Goal: Task Accomplishment & Management: Manage account settings

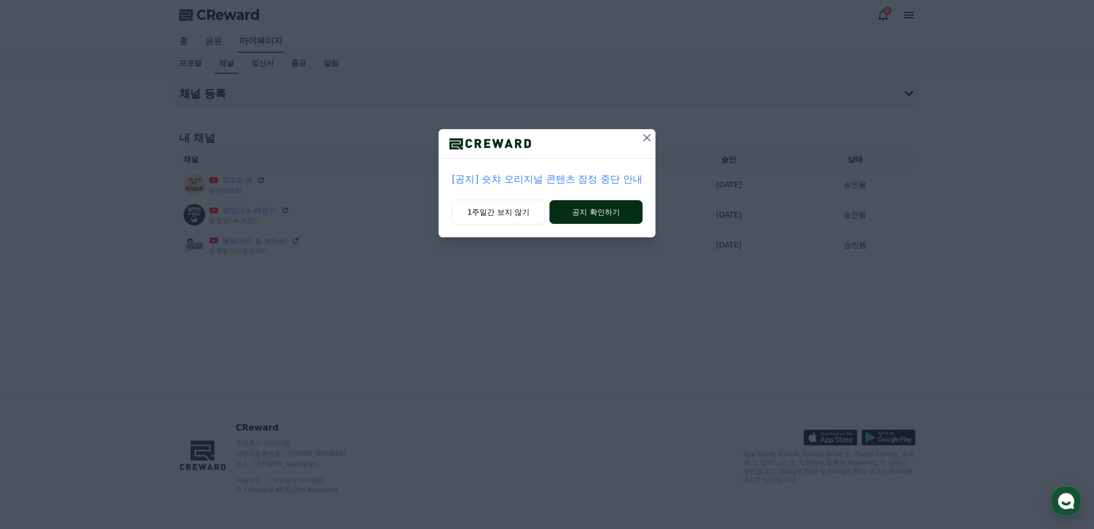
click at [609, 217] on button "공지 확인하기" at bounding box center [595, 212] width 93 height 24
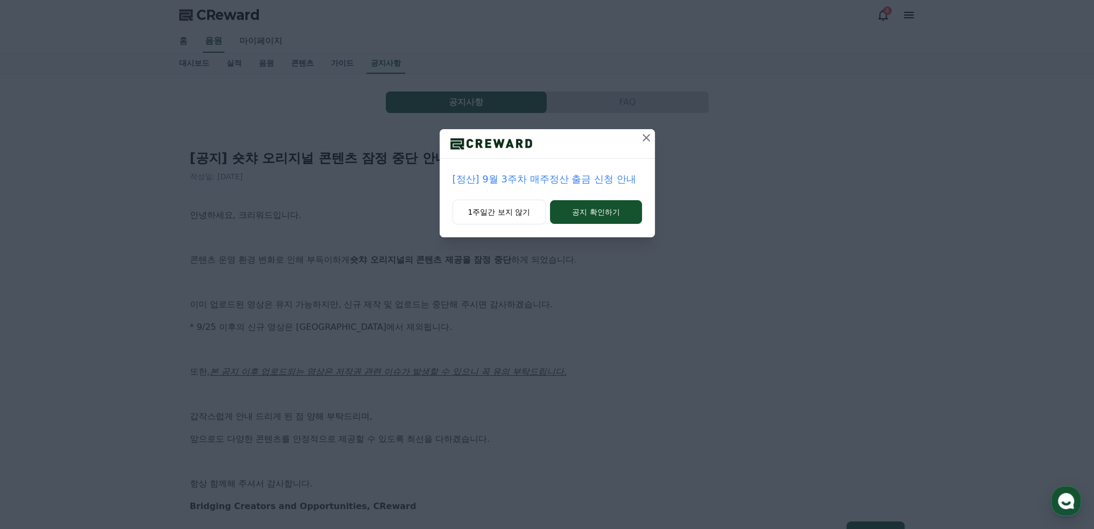
click at [643, 138] on icon at bounding box center [646, 137] width 13 height 13
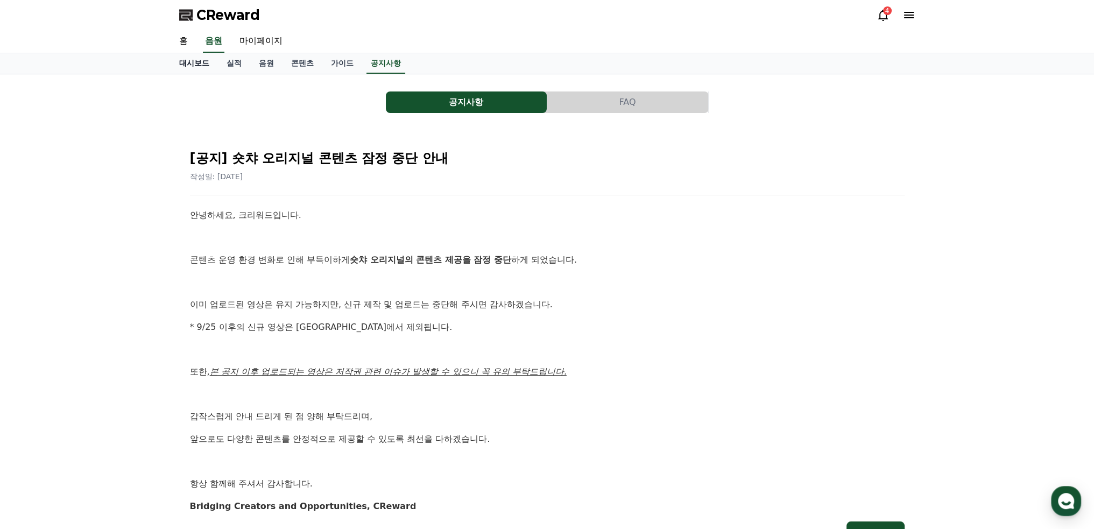
click at [204, 58] on link "대시보드" at bounding box center [194, 63] width 47 height 20
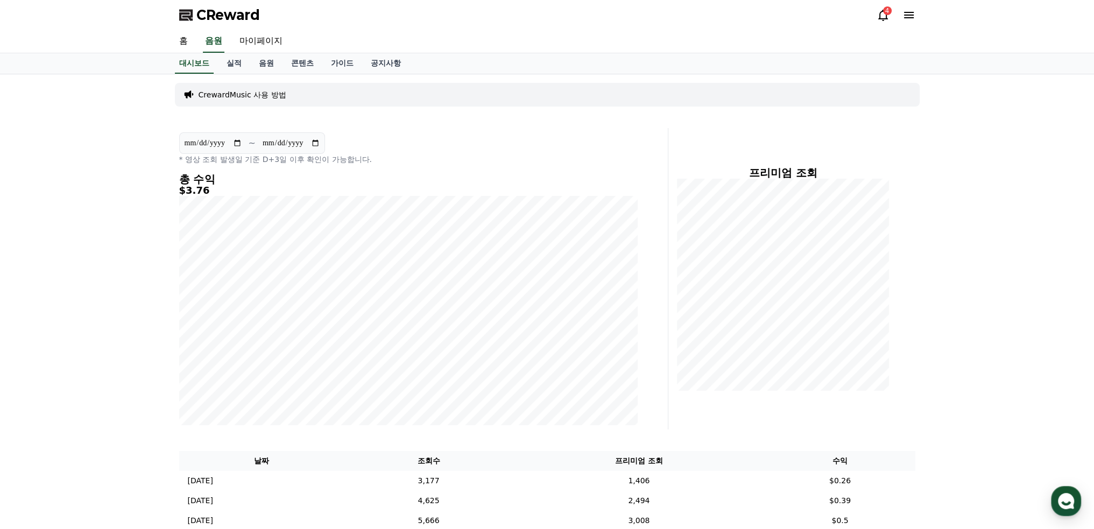
click at [885, 19] on icon at bounding box center [883, 15] width 10 height 11
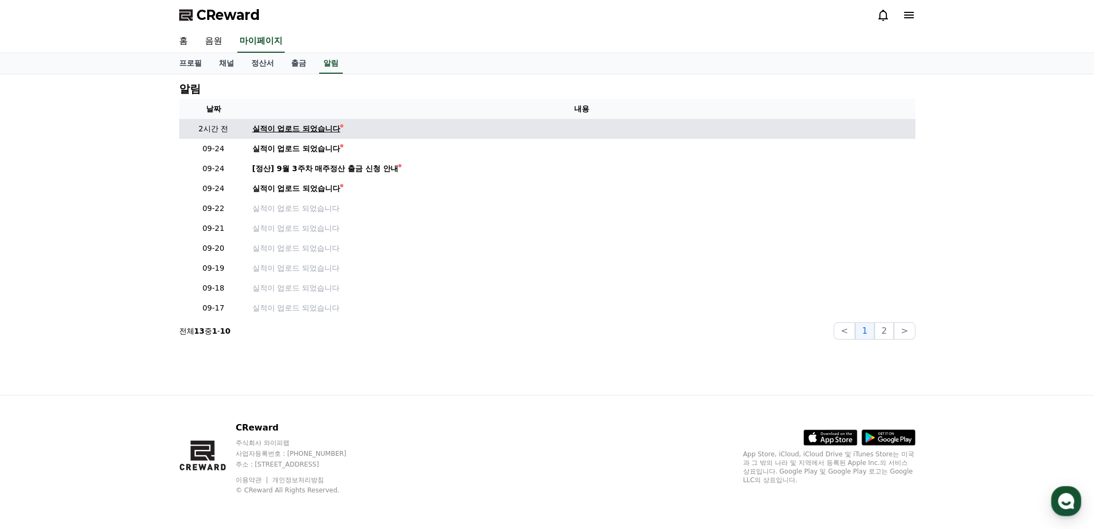
click at [278, 124] on div "실적이 업로드 되었습니다" at bounding box center [296, 128] width 88 height 11
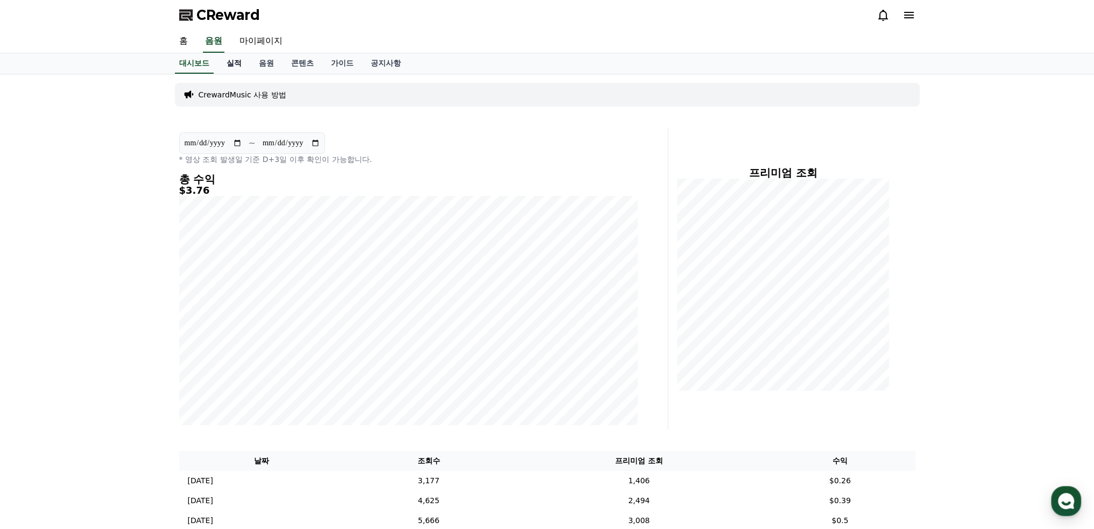
drag, startPoint x: 236, startPoint y: 64, endPoint x: 253, endPoint y: 68, distance: 17.2
click at [236, 63] on link "실적" at bounding box center [234, 63] width 32 height 20
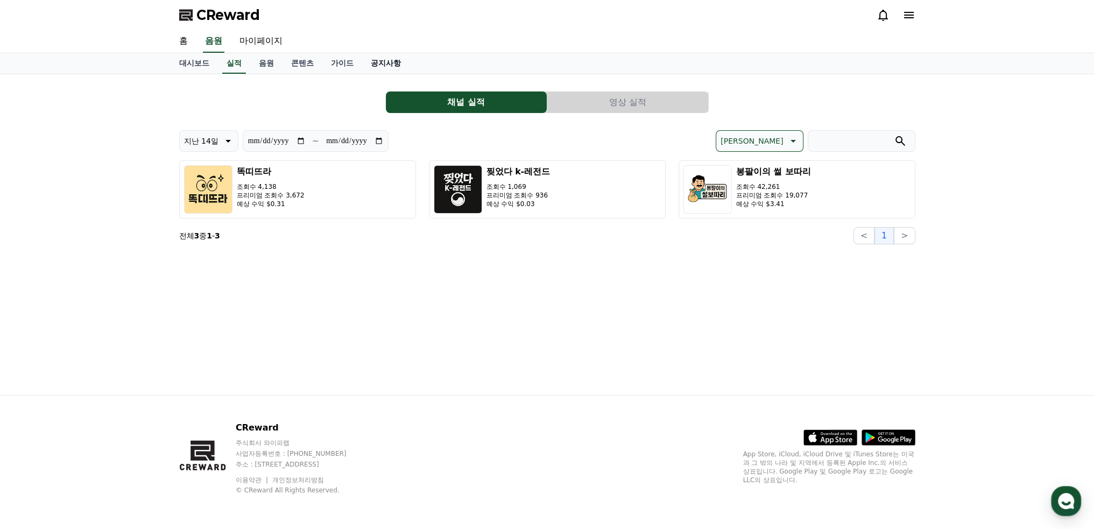
click at [392, 62] on link "공지사항" at bounding box center [385, 63] width 47 height 20
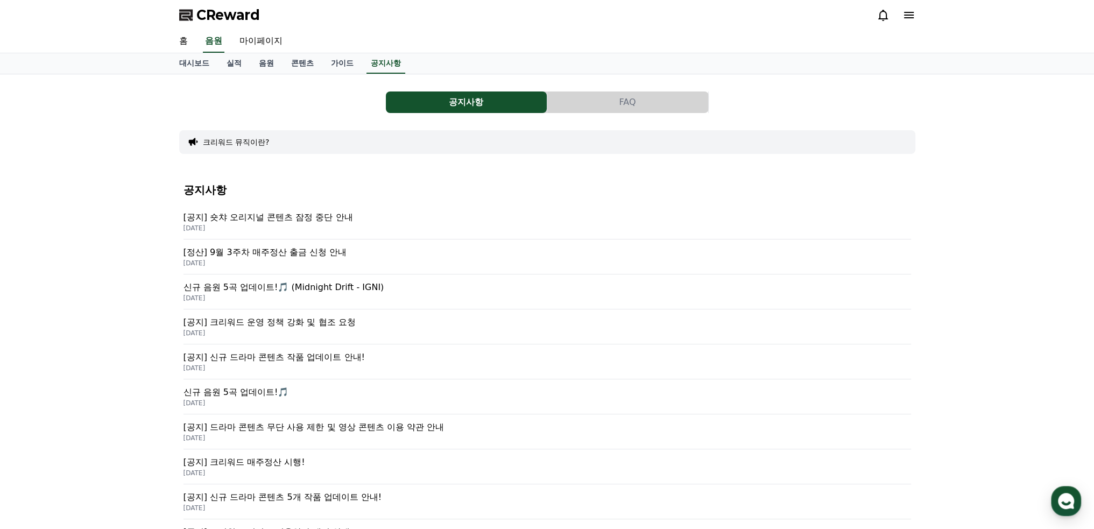
click at [312, 252] on p "[정산] 9월 3주차 매주정산 출금 신청 안내" at bounding box center [547, 252] width 728 height 13
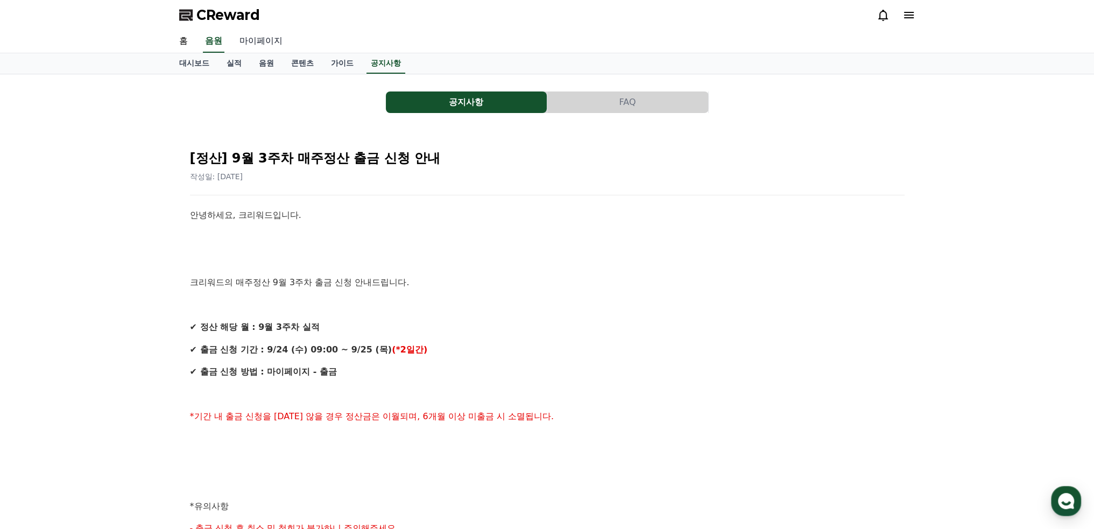
click at [257, 41] on link "마이페이지" at bounding box center [261, 41] width 60 height 23
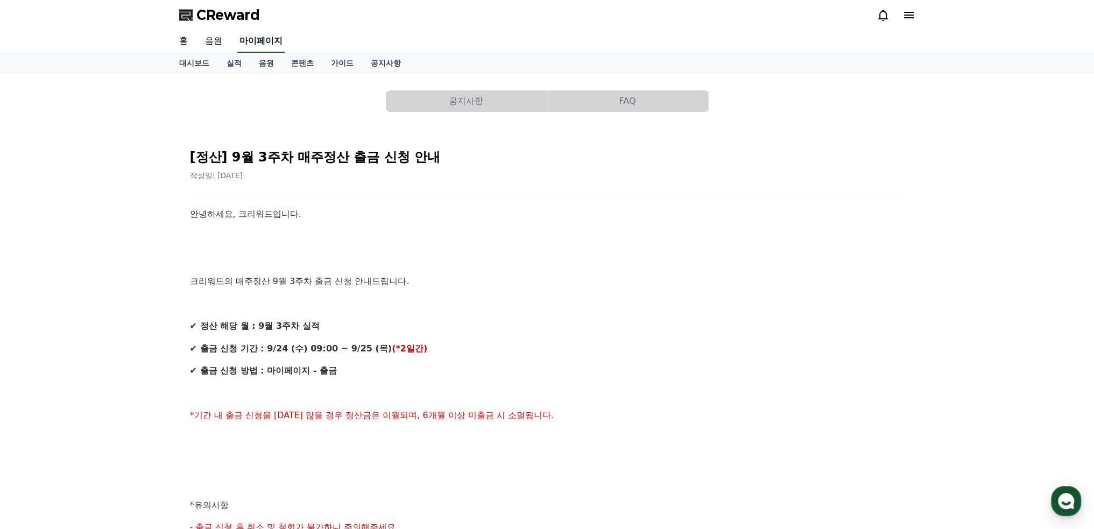
select select "**********"
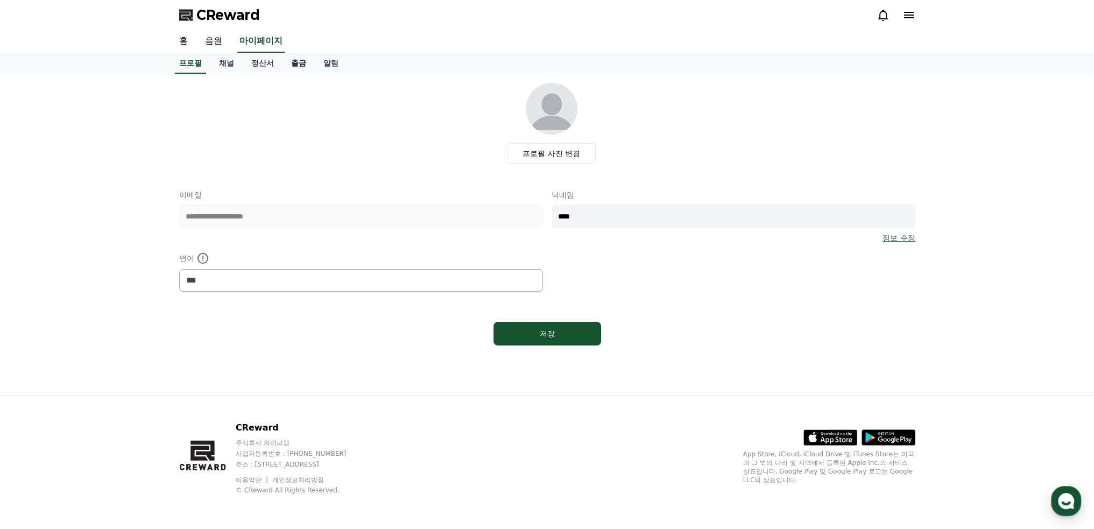
click at [294, 62] on link "출금" at bounding box center [299, 63] width 32 height 20
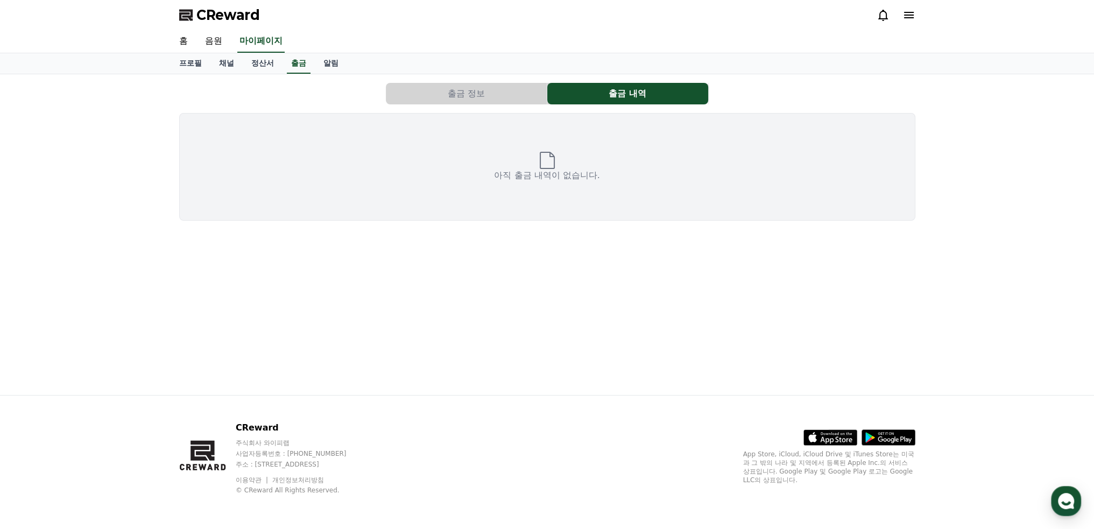
click at [485, 95] on button "출금 정보" at bounding box center [466, 94] width 161 height 22
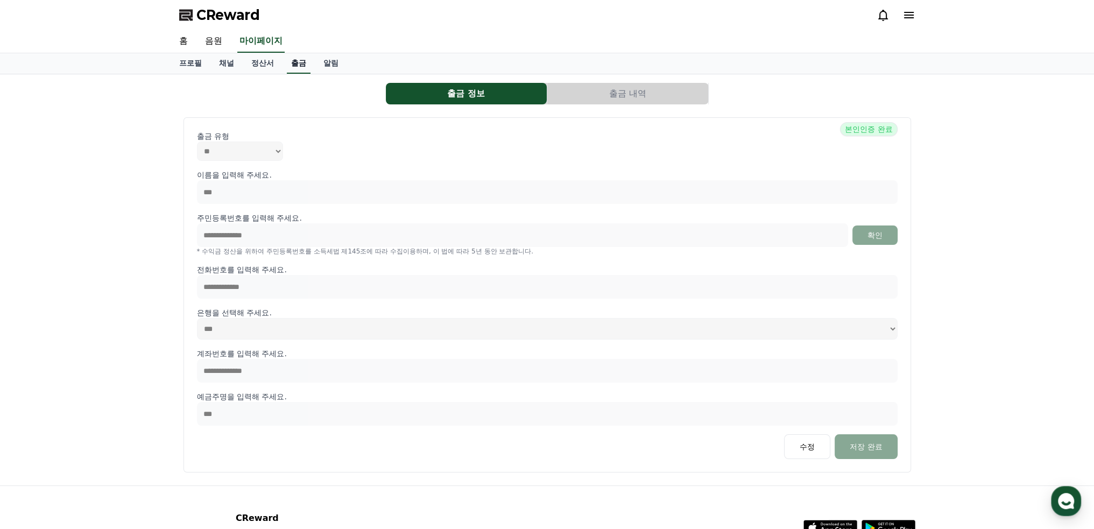
click at [302, 63] on link "출금" at bounding box center [299, 63] width 24 height 20
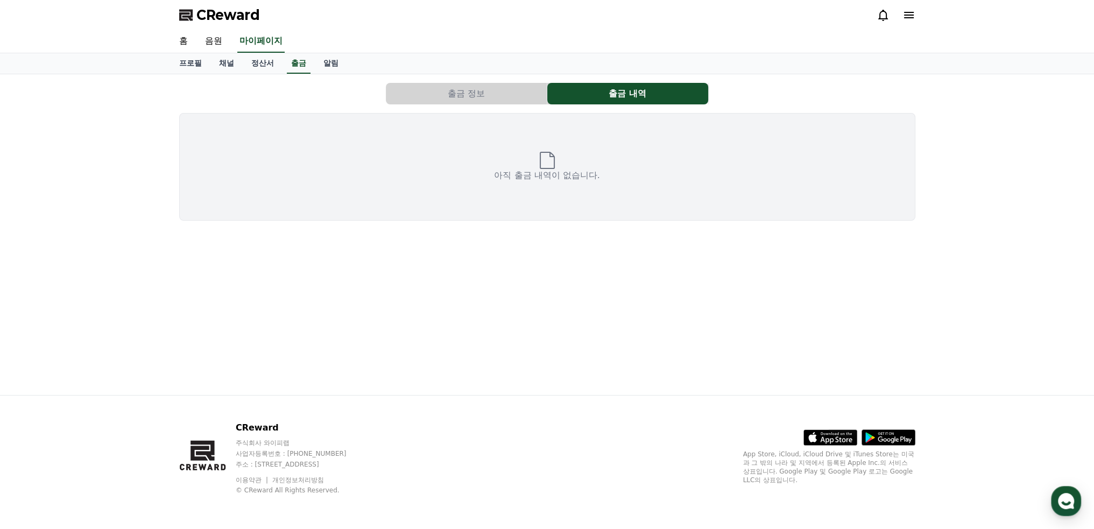
drag, startPoint x: 523, startPoint y: 170, endPoint x: 497, endPoint y: 135, distance: 43.0
click at [523, 170] on p "아직 출금 내역이 없습니다." at bounding box center [546, 175] width 105 height 13
click at [478, 101] on button "출금 정보" at bounding box center [466, 94] width 161 height 22
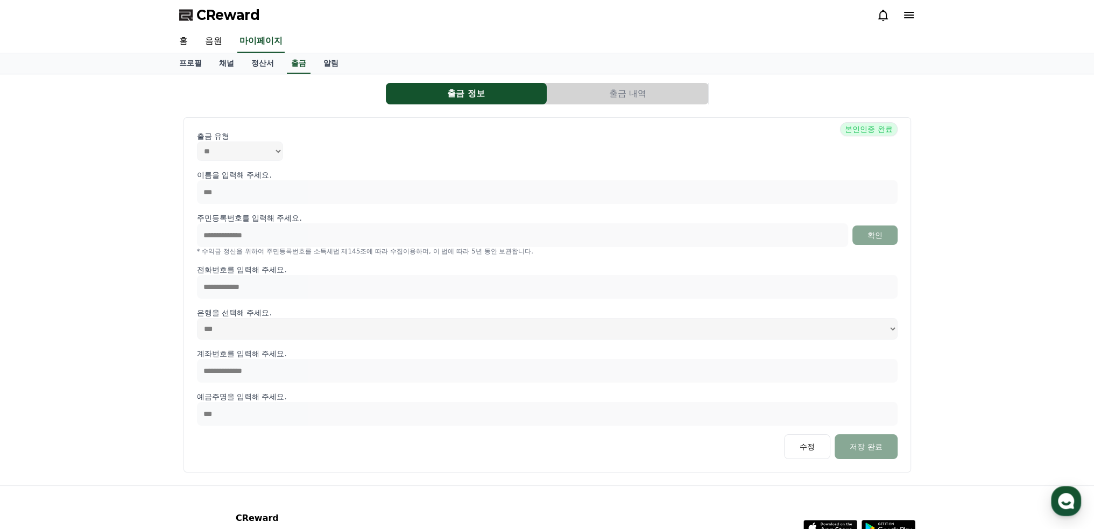
click at [615, 102] on button "출금 내역" at bounding box center [627, 94] width 161 height 22
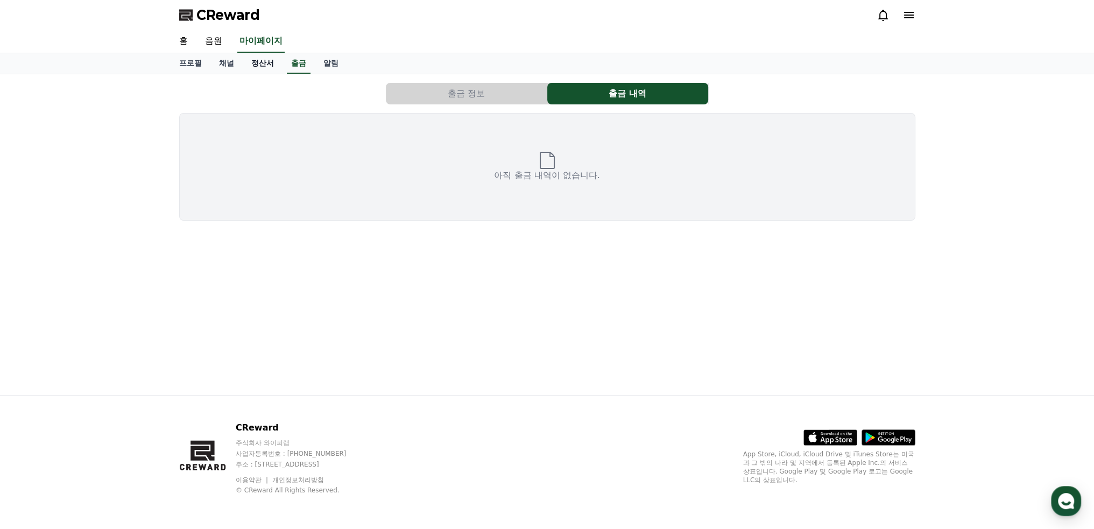
click at [267, 66] on link "정산서" at bounding box center [263, 63] width 40 height 20
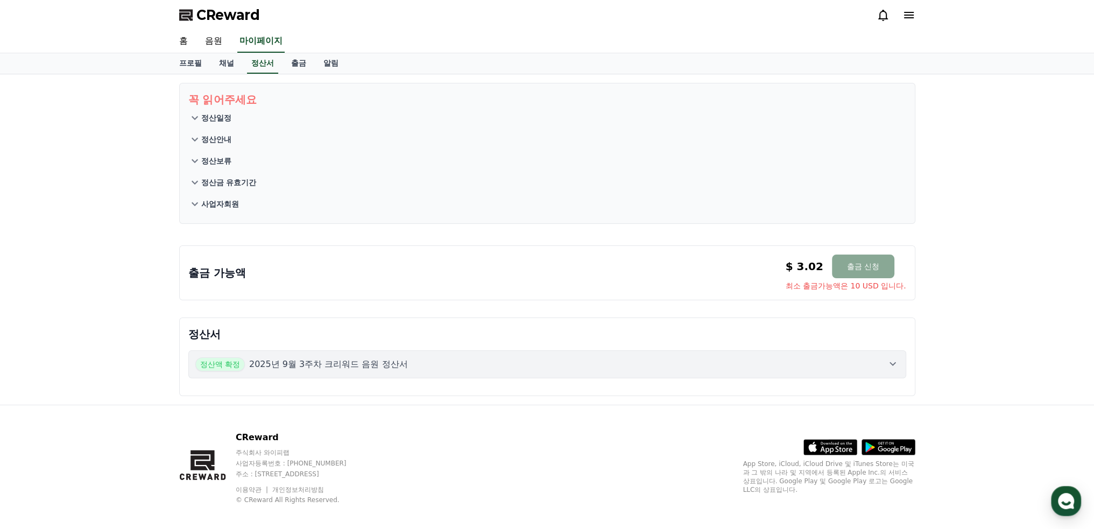
click at [218, 158] on p "정산보류" at bounding box center [216, 161] width 30 height 11
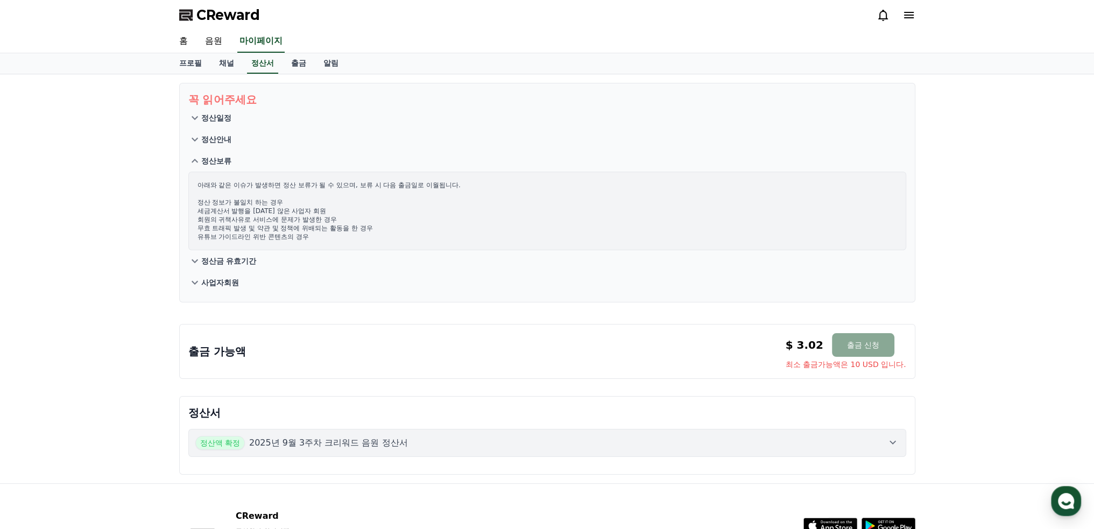
click at [210, 130] on button "정산안내" at bounding box center [547, 140] width 718 height 22
